Goal: Task Accomplishment & Management: Manage account settings

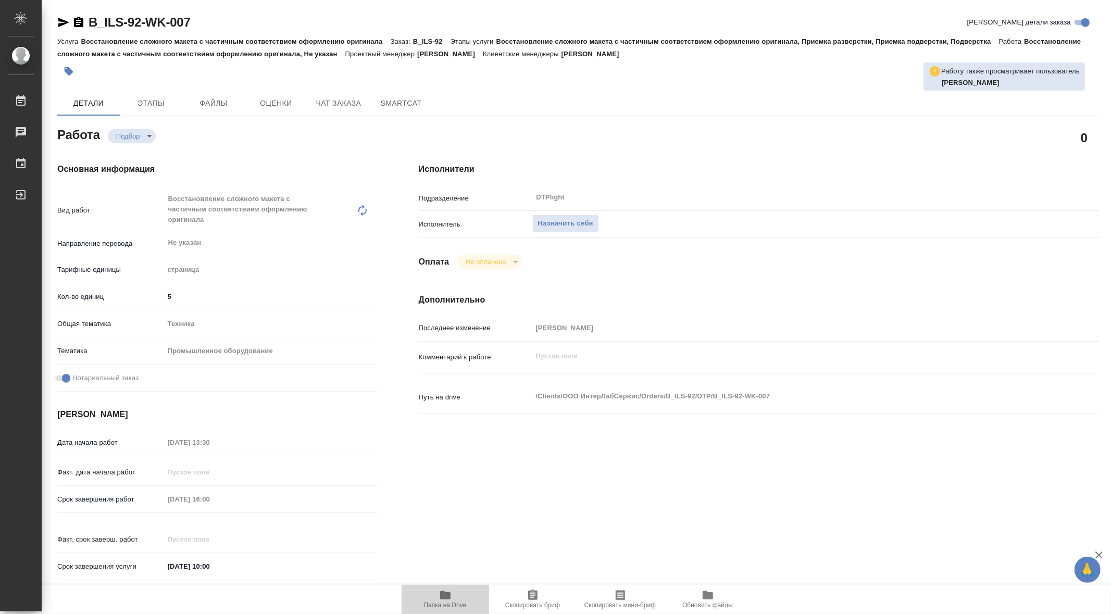
click at [439, 593] on icon "button" at bounding box center [445, 595] width 13 height 13
click at [571, 224] on span "Назначить себя" at bounding box center [565, 224] width 55 height 12
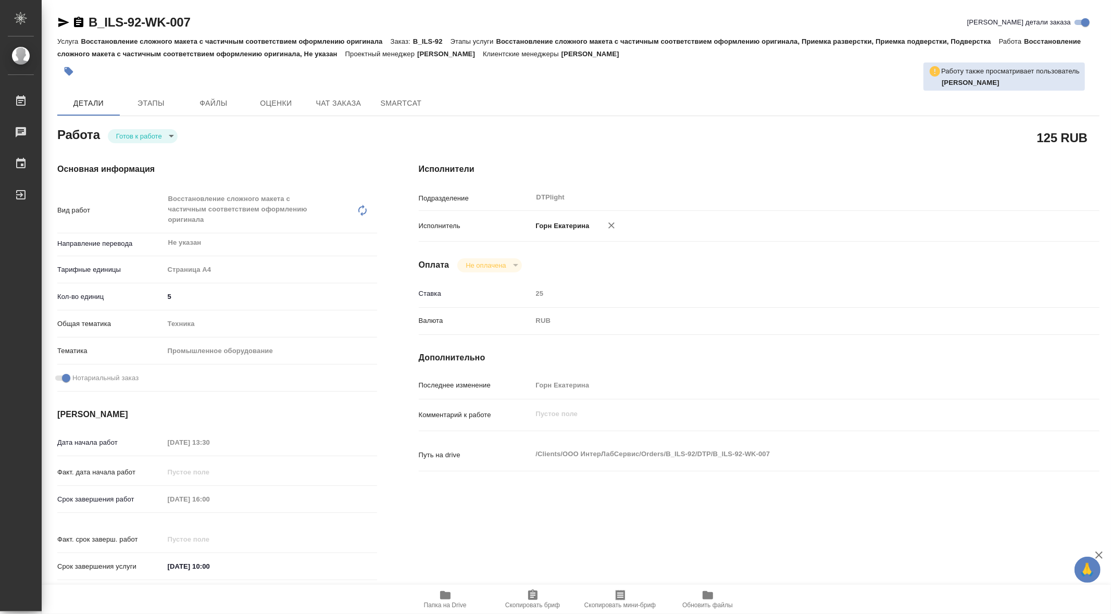
click at [174, 131] on body "🙏 .cls-1 fill:#fff; AWATERA Gorn Ekaterina Работы Чаты График Выйти B_ILS-92-WK…" at bounding box center [555, 307] width 1111 height 614
click at [139, 135] on button "В работе" at bounding box center [134, 135] width 34 height 11
type textarea "x"
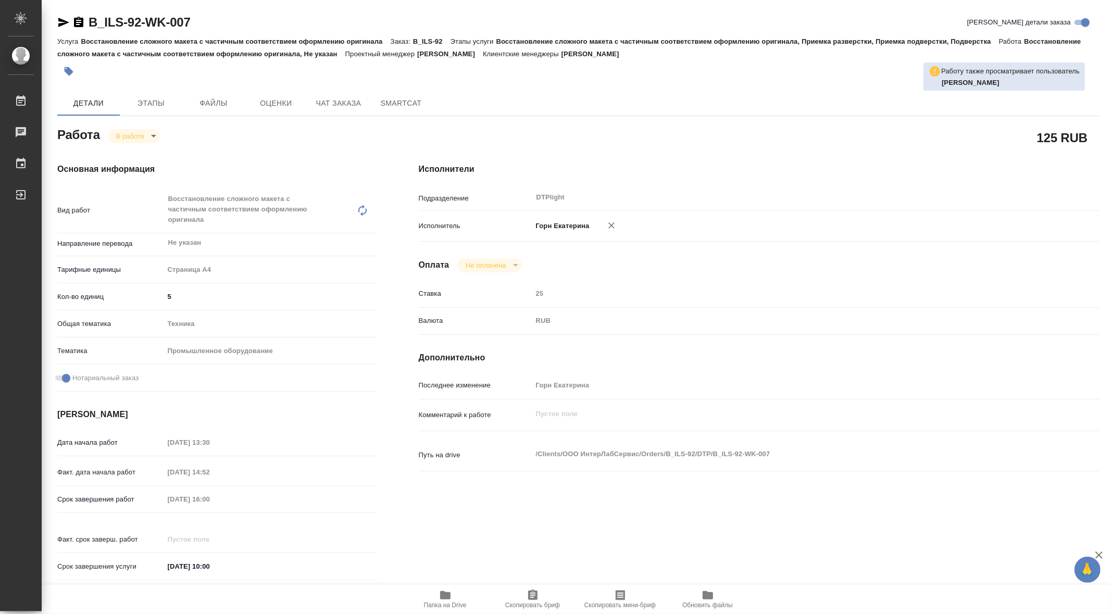
type textarea "x"
